Goal: Transaction & Acquisition: Purchase product/service

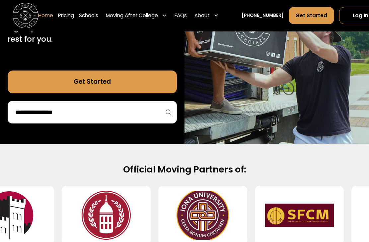
scroll to position [153, 0]
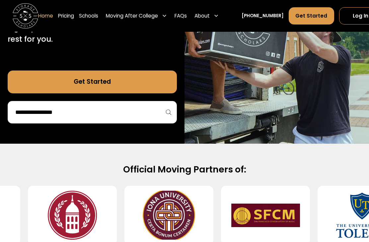
click at [150, 109] on input "search" at bounding box center [92, 112] width 155 height 11
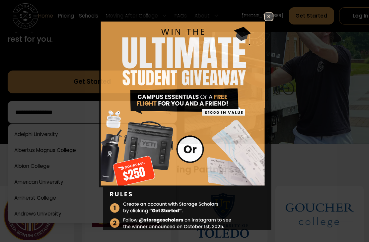
scroll to position [153, 0]
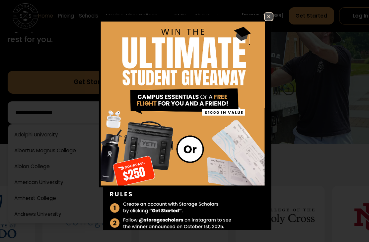
click at [273, 21] on img at bounding box center [269, 17] width 8 height 8
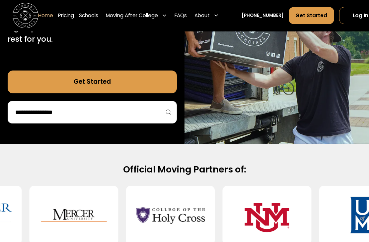
click at [115, 116] on input "search" at bounding box center [92, 112] width 155 height 11
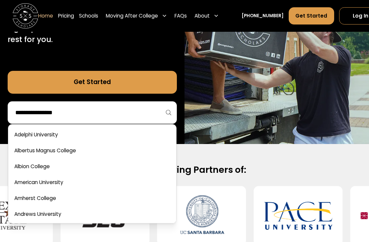
click at [129, 112] on input "search" at bounding box center [92, 112] width 155 height 11
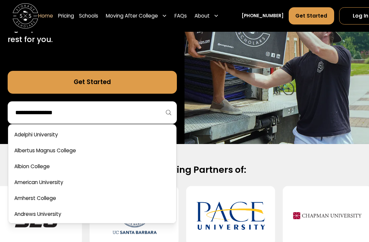
click at [149, 76] on link "Get Started" at bounding box center [92, 82] width 169 height 23
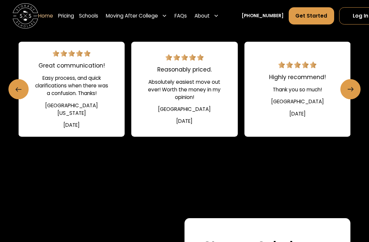
scroll to position [912, 0]
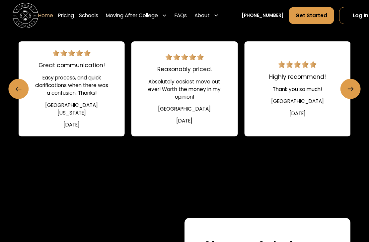
click at [71, 16] on link "Pricing" at bounding box center [66, 16] width 16 height 18
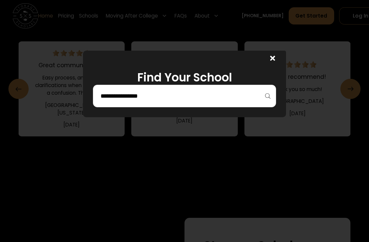
click at [201, 102] on input "search" at bounding box center [184, 96] width 169 height 11
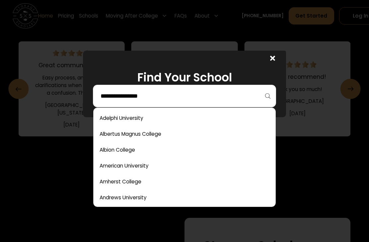
scroll to position [912, 0]
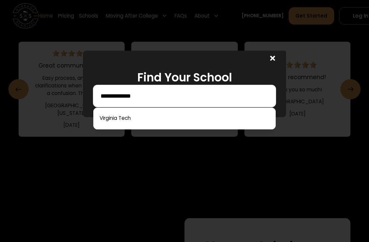
type input "**********"
click at [199, 118] on link at bounding box center [184, 118] width 176 height 15
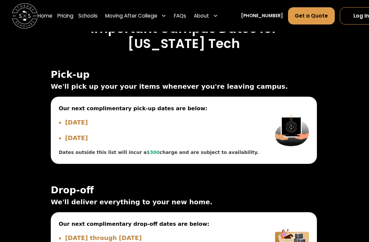
scroll to position [2212, 1]
